Goal: Find specific page/section: Find specific page/section

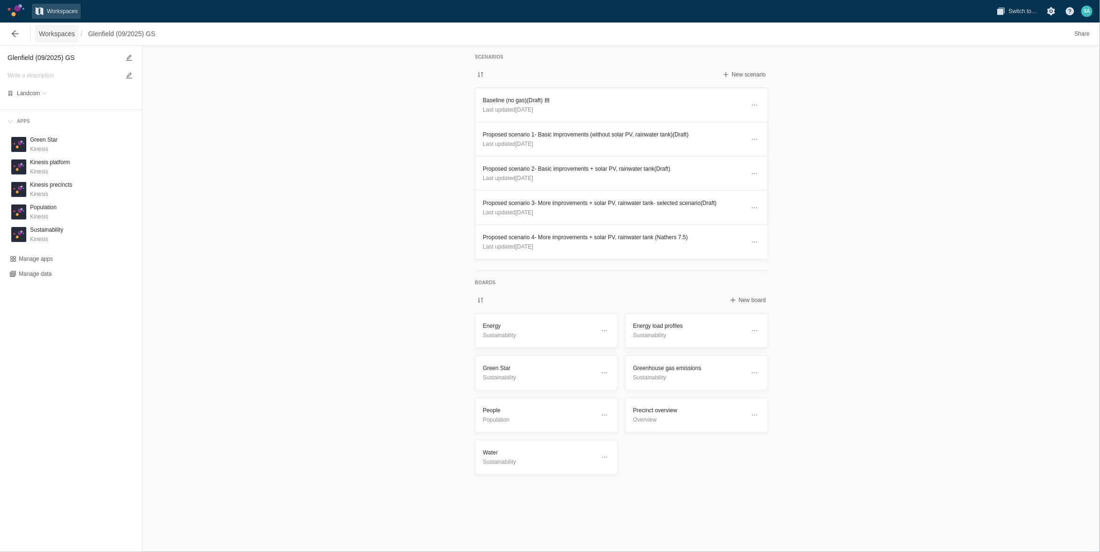
click at [49, 32] on span "Workspaces" at bounding box center [57, 33] width 36 height 9
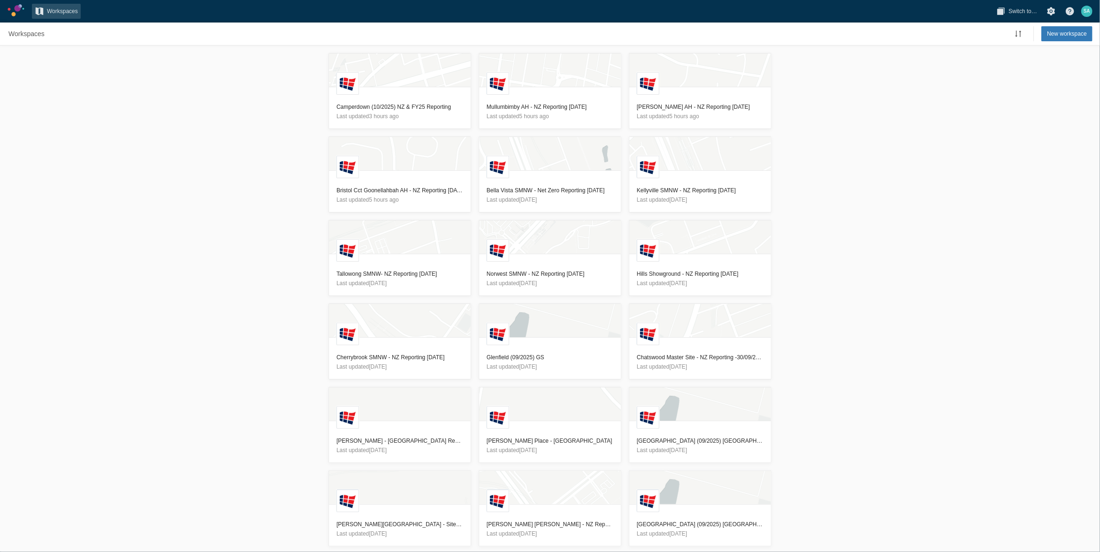
click at [207, 293] on div "L Camperdown (10/2025) [GEOGRAPHIC_DATA] & FY25 Reporting Last updated 3 hours …" at bounding box center [550, 299] width 1100 height 507
click at [438, 104] on h3 "Camperdown (10/2025) NZ & FY25 Reporting" at bounding box center [399, 106] width 127 height 9
click at [358, 108] on h3 "Camperdown (10/2025) NZ & FY25 Reporting" at bounding box center [399, 106] width 127 height 9
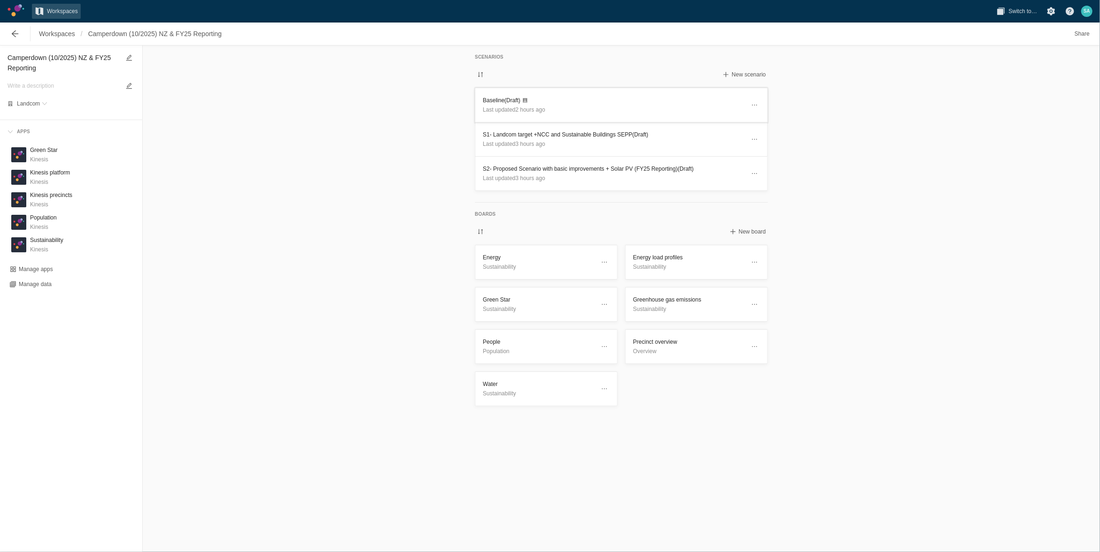
click at [495, 97] on h3 "Baseline (Draft)" at bounding box center [614, 100] width 262 height 9
